Goal: Task Accomplishment & Management: Manage account settings

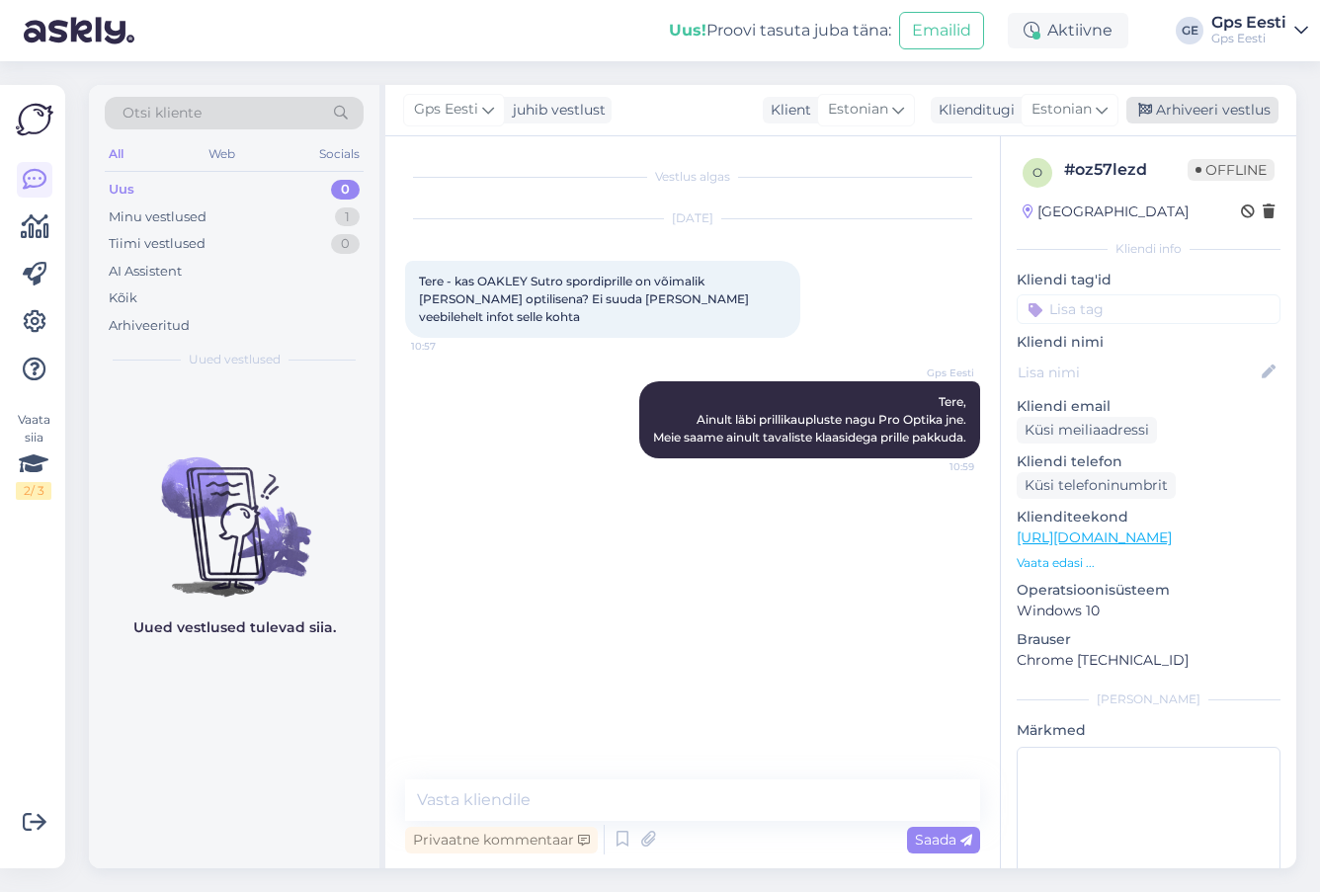
click at [1215, 111] on div "Arhiveeri vestlus" at bounding box center [1202, 110] width 152 height 27
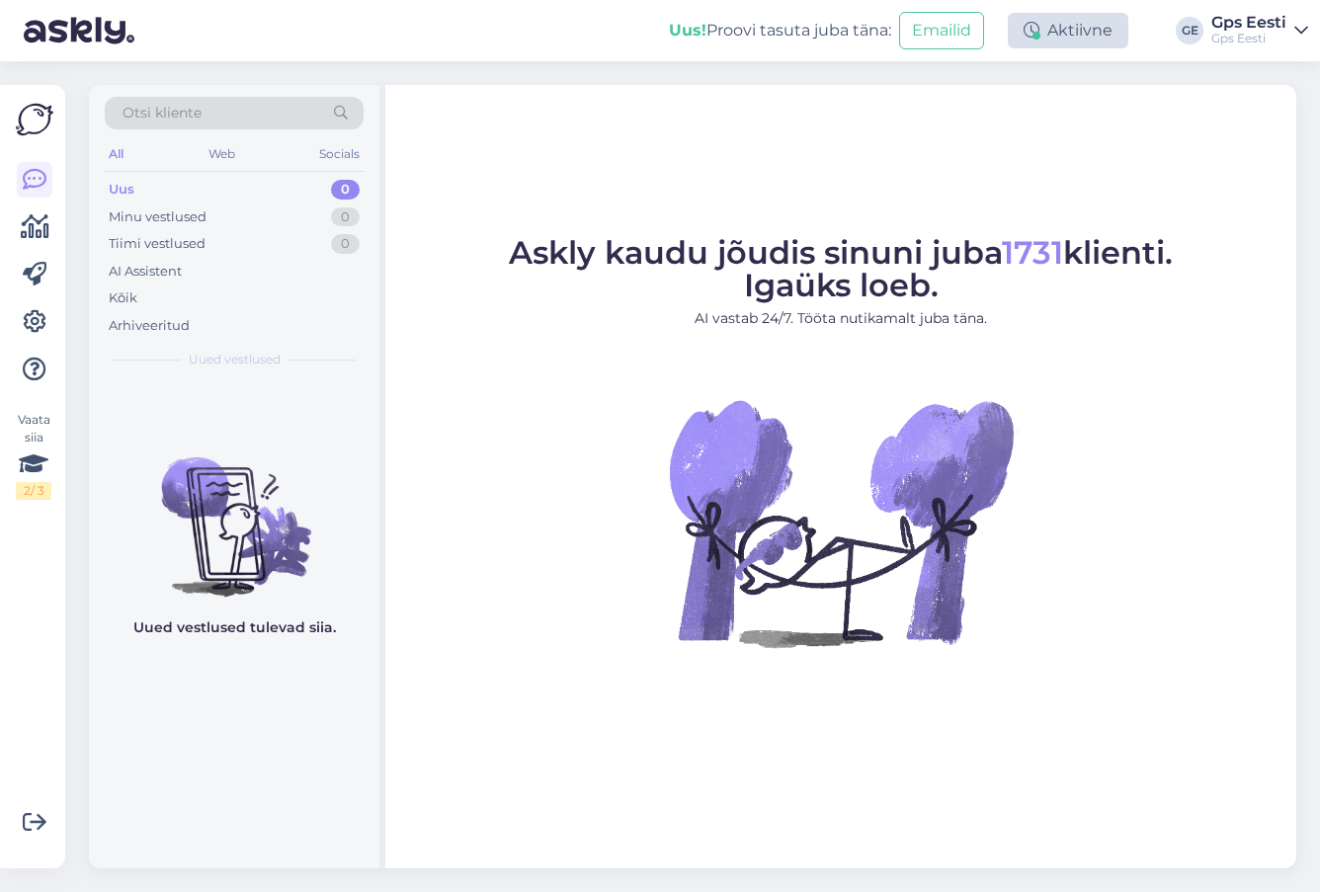
click at [1089, 23] on div "Aktiivne" at bounding box center [1068, 31] width 121 height 36
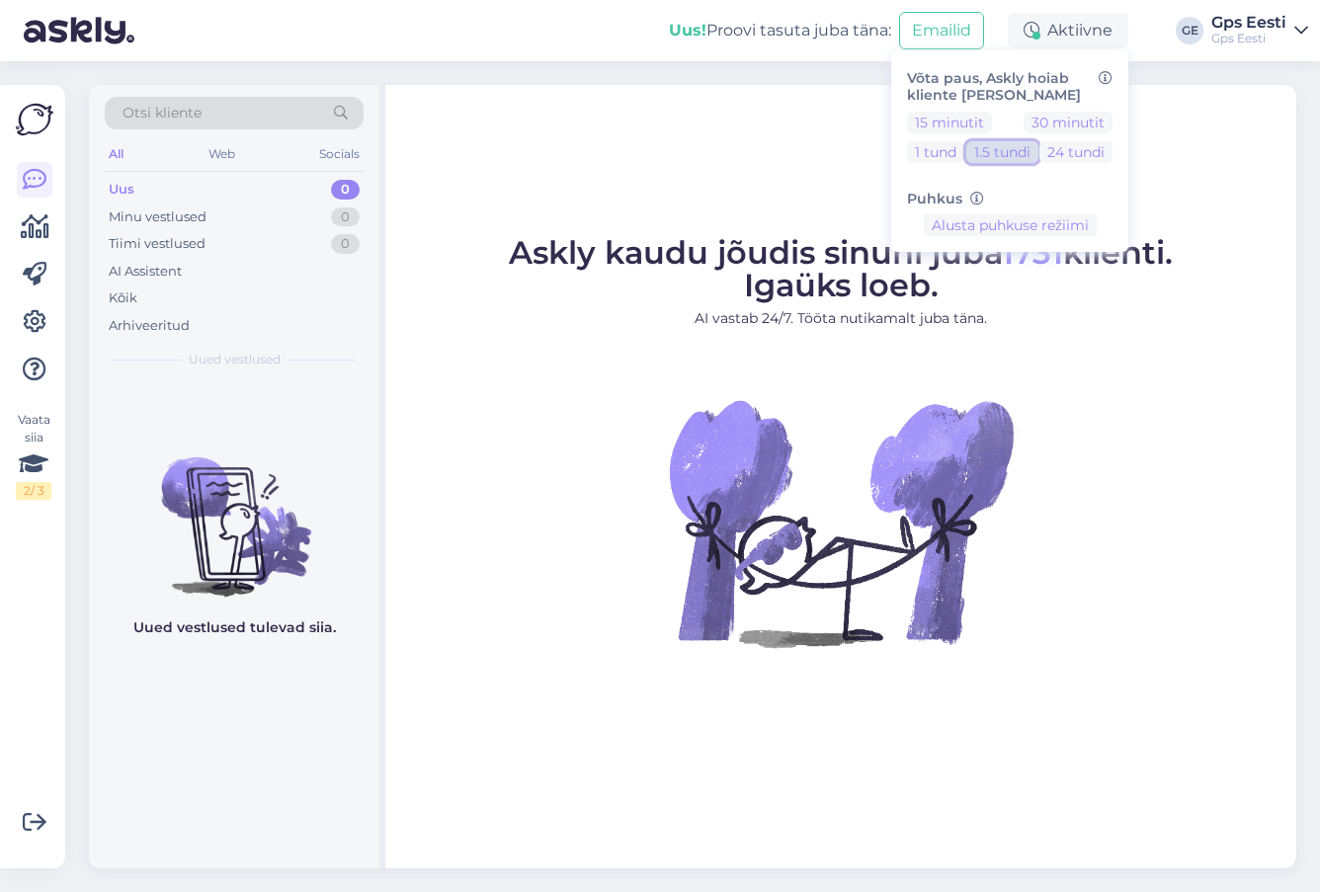
click at [979, 156] on button "1.5 tundi" at bounding box center [1002, 152] width 72 height 22
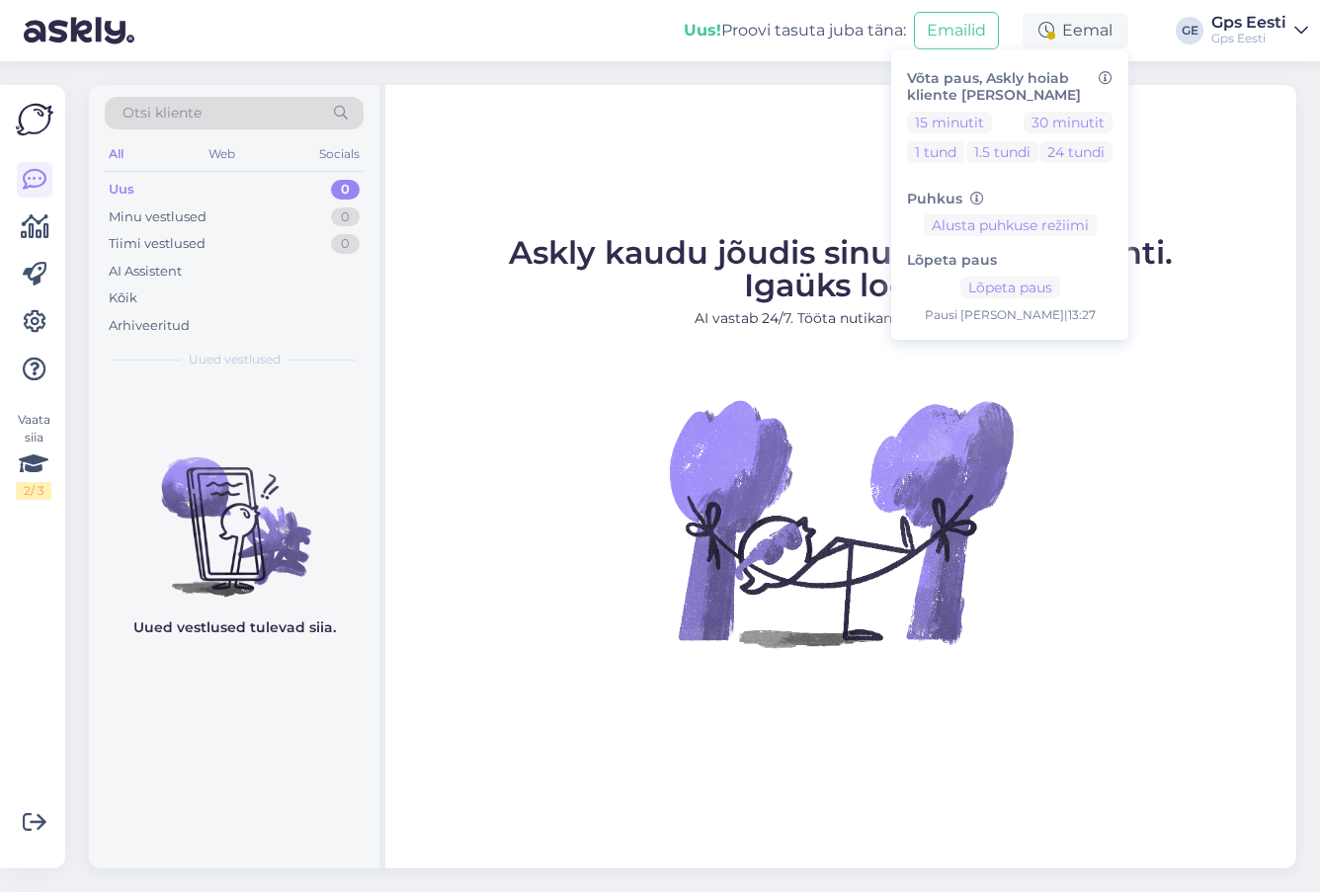
click at [561, 188] on div "Askly kaudu jõudis sinuni juba 1731 klienti. Igaüks loeb. AI vastab 24/7. Tööta…" at bounding box center [840, 477] width 911 height 784
